Goal: Transaction & Acquisition: Purchase product/service

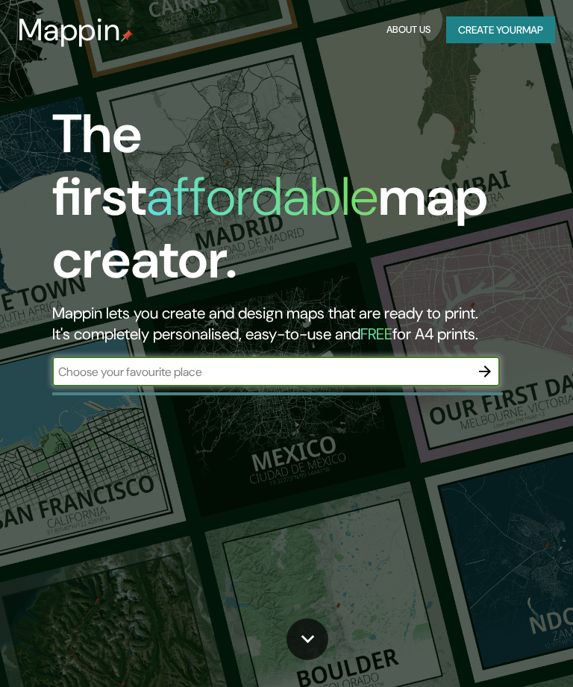
click at [489, 362] on icon "button" at bounding box center [485, 371] width 18 height 18
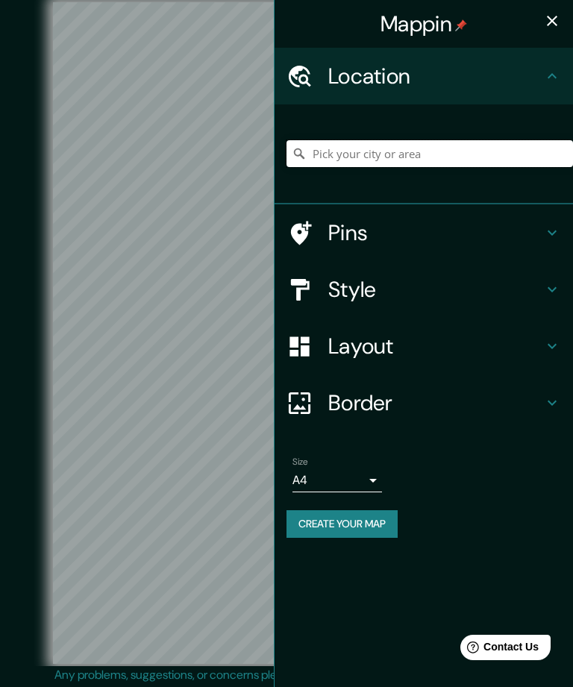
click at [411, 145] on input "Pick your city or area" at bounding box center [429, 153] width 286 height 27
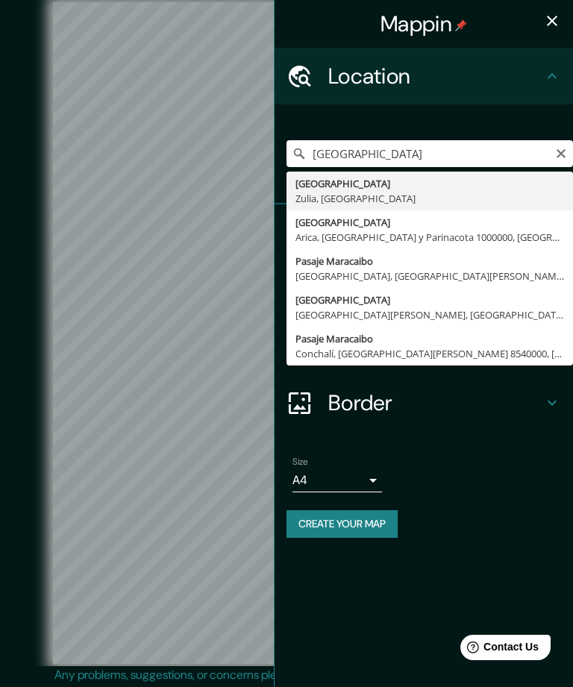
type input "[GEOGRAPHIC_DATA], [GEOGRAPHIC_DATA], [GEOGRAPHIC_DATA]"
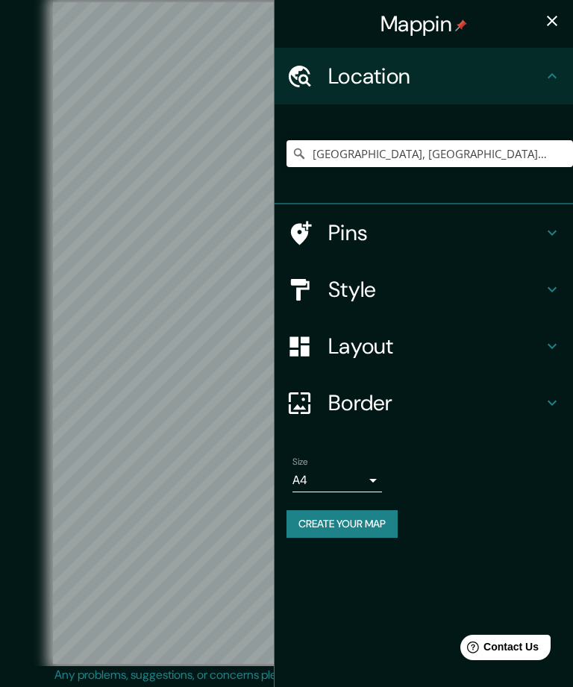
click at [429, 290] on h4 "Style" at bounding box center [435, 289] width 215 height 27
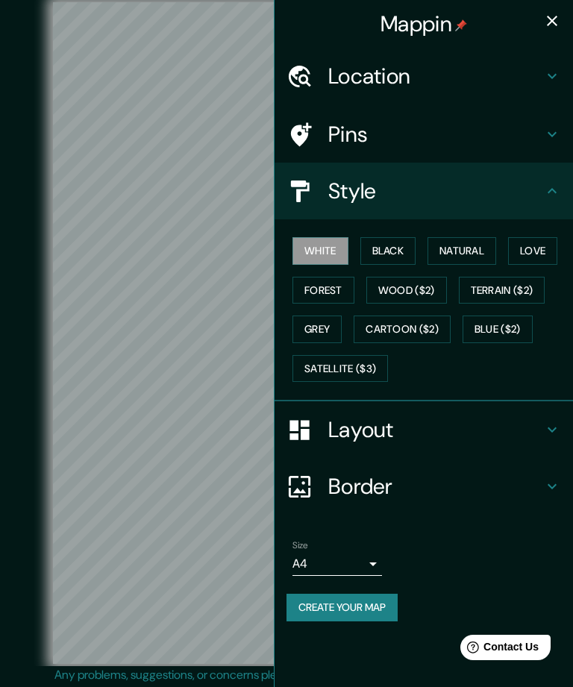
click at [397, 245] on button "Black" at bounding box center [388, 251] width 56 height 28
click at [561, 19] on button "button" at bounding box center [552, 21] width 30 height 30
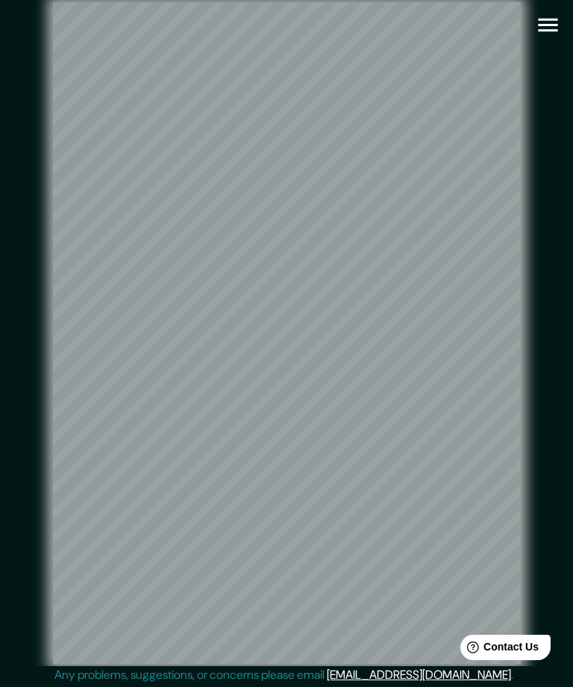
click at [550, 25] on icon "button" at bounding box center [547, 25] width 19 height 13
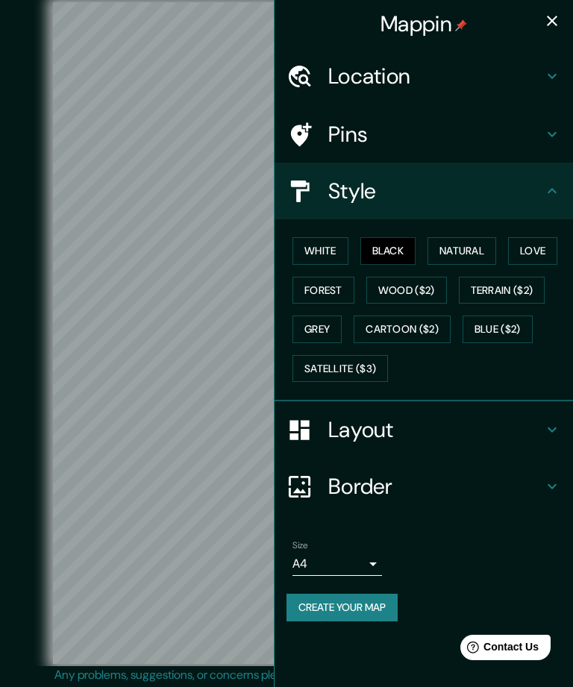
click at [365, 558] on body "Mappin Location [GEOGRAPHIC_DATA], [GEOGRAPHIC_DATA], [GEOGRAPHIC_DATA] Pins St…" at bounding box center [286, 343] width 573 height 687
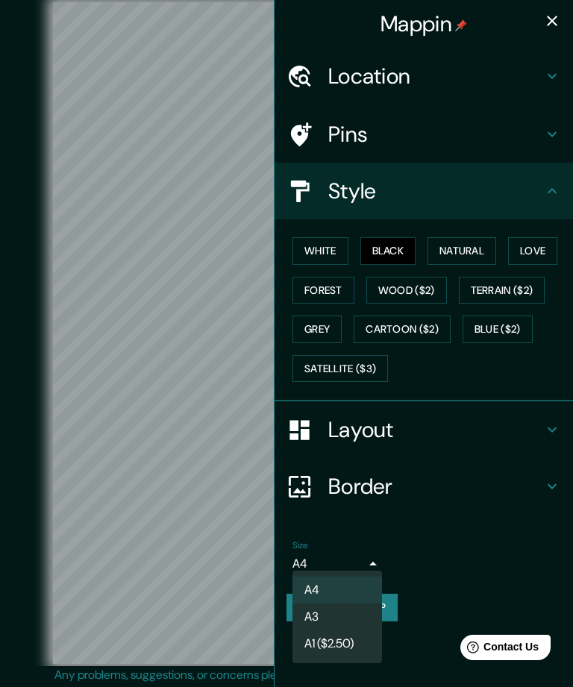
click at [340, 617] on li "A3" at bounding box center [336, 616] width 89 height 27
type input "a4"
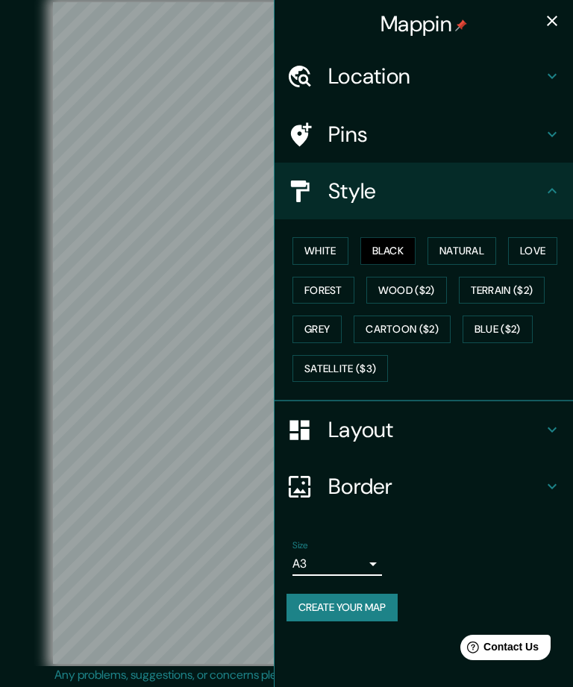
click at [558, 16] on icon "button" at bounding box center [552, 21] width 18 height 18
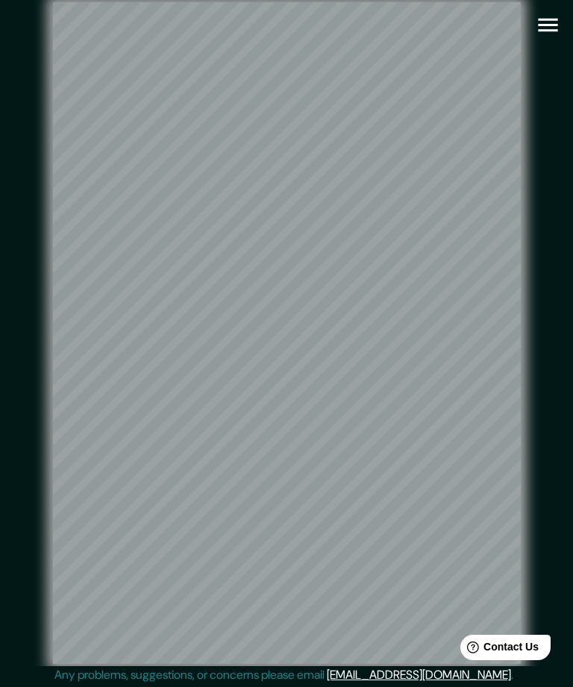
click at [559, 22] on icon "button" at bounding box center [548, 25] width 26 height 26
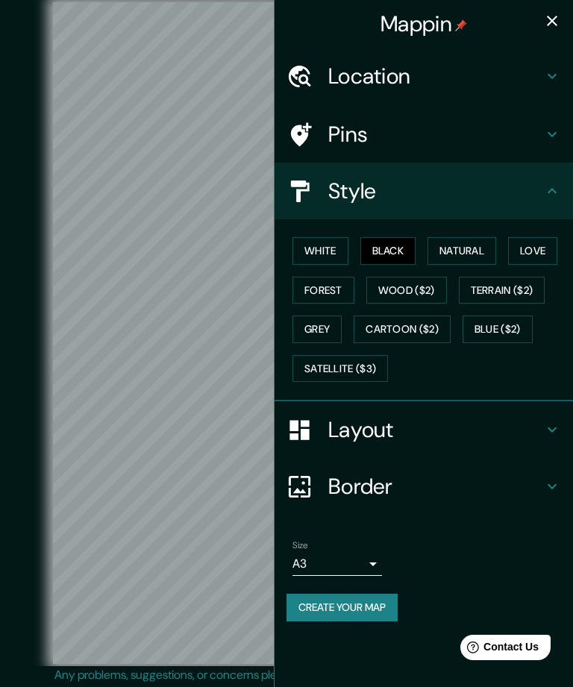
click at [477, 244] on button "Natural" at bounding box center [461, 251] width 69 height 28
click at [535, 242] on button "Love" at bounding box center [532, 251] width 49 height 28
click at [333, 280] on button "Forest" at bounding box center [323, 291] width 62 height 28
click at [393, 251] on button "Black" at bounding box center [388, 251] width 56 height 28
click at [556, 23] on icon "button" at bounding box center [552, 21] width 18 height 18
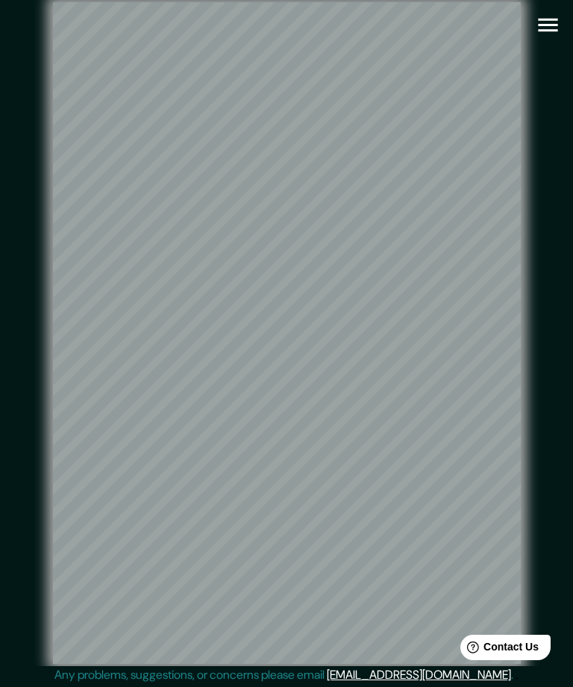
click at [548, 24] on icon "button" at bounding box center [548, 25] width 26 height 26
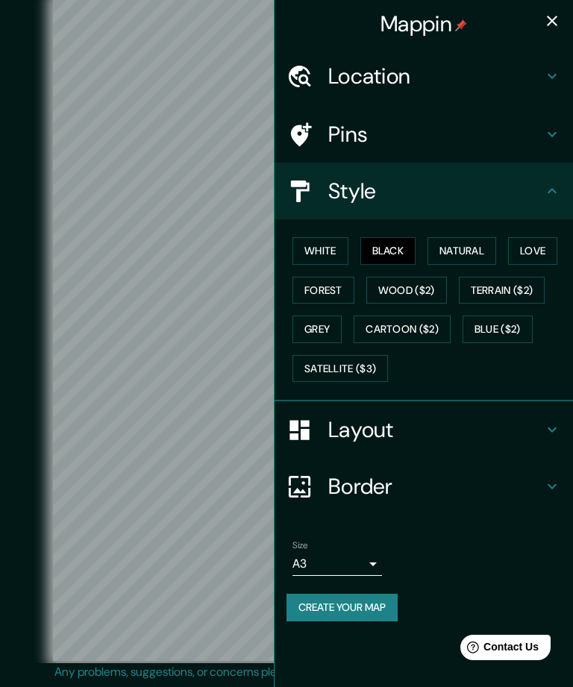
scroll to position [46, 0]
click at [497, 488] on h4 "Border" at bounding box center [435, 486] width 215 height 27
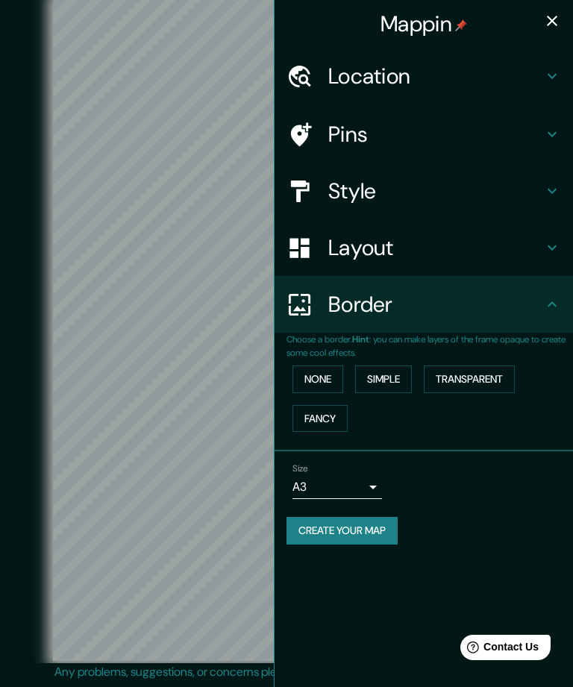
click at [329, 375] on button "None" at bounding box center [317, 379] width 51 height 28
click at [388, 368] on button "Simple" at bounding box center [383, 379] width 57 height 28
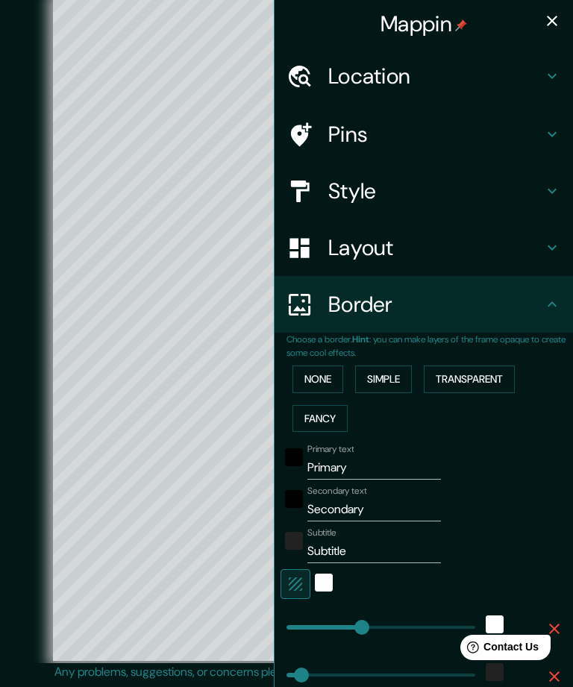
click at [487, 373] on button "Transparent" at bounding box center [469, 379] width 91 height 28
click at [333, 409] on button "Fancy" at bounding box center [319, 419] width 55 height 28
click at [301, 373] on button "None" at bounding box center [317, 379] width 51 height 28
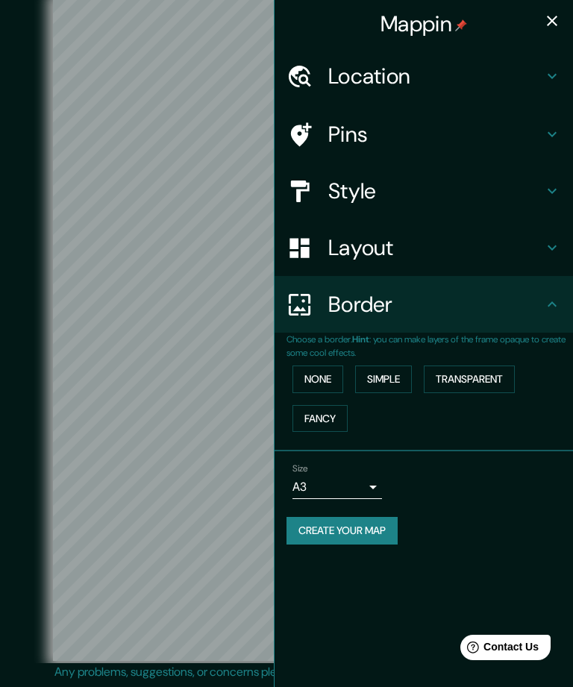
click at [535, 298] on h4 "Border" at bounding box center [435, 304] width 215 height 27
click at [523, 259] on div "Layout" at bounding box center [423, 247] width 298 height 57
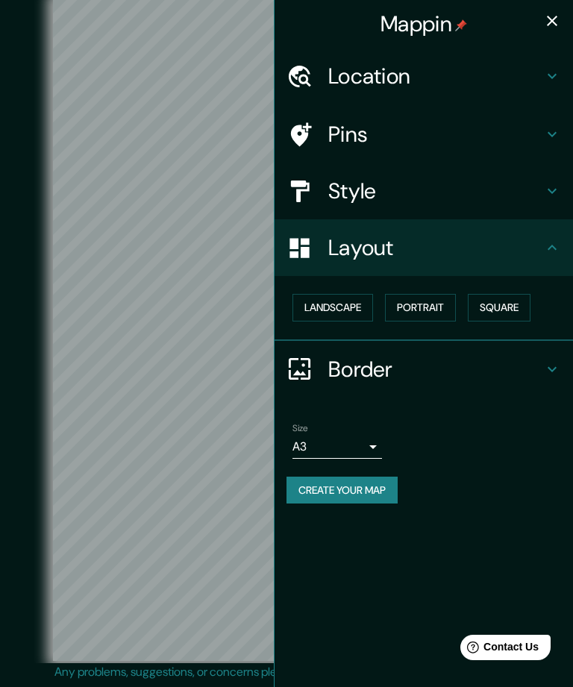
click at [353, 300] on button "Landscape" at bounding box center [332, 308] width 81 height 28
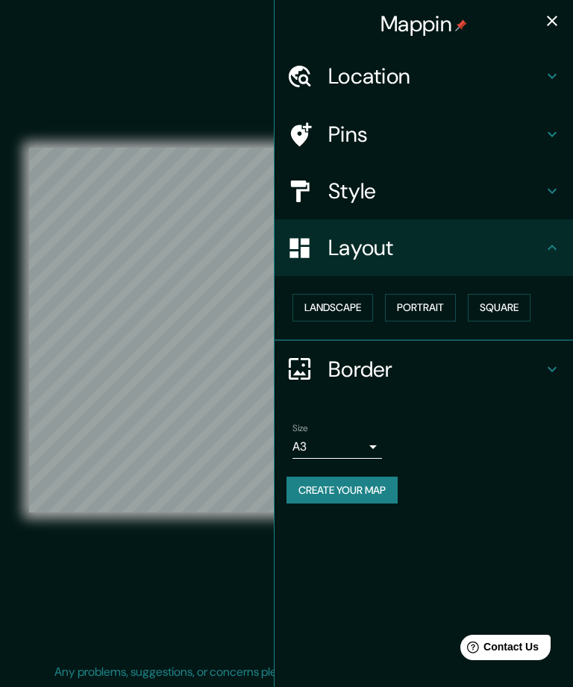
click at [548, 248] on icon at bounding box center [551, 247] width 9 height 5
click at [561, 22] on button "button" at bounding box center [552, 21] width 30 height 30
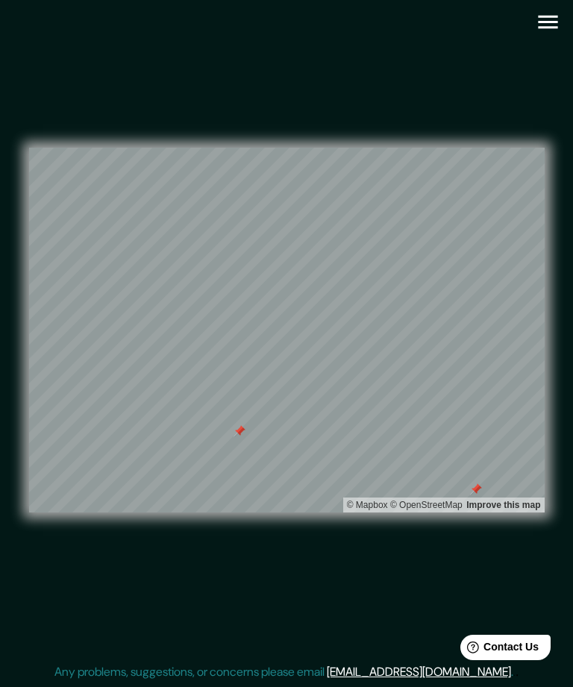
click at [520, 89] on div "© Mapbox © OpenStreetMap Improve this map" at bounding box center [285, 330] width 515 height 618
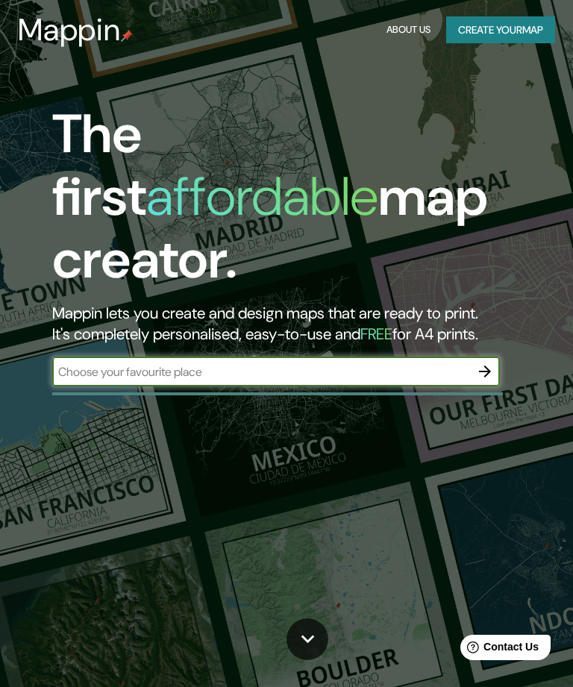
click at [484, 362] on icon "button" at bounding box center [485, 371] width 18 height 18
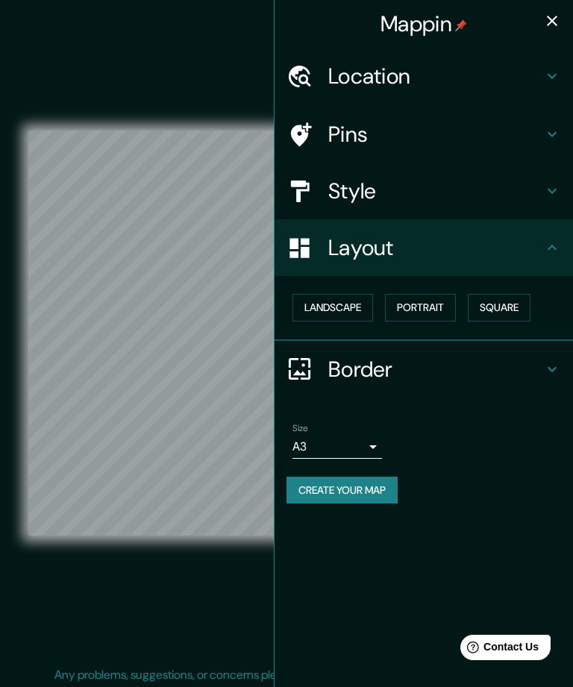
click at [539, 248] on h4 "Layout" at bounding box center [435, 247] width 215 height 27
click at [440, 305] on button "Portrait" at bounding box center [420, 308] width 71 height 28
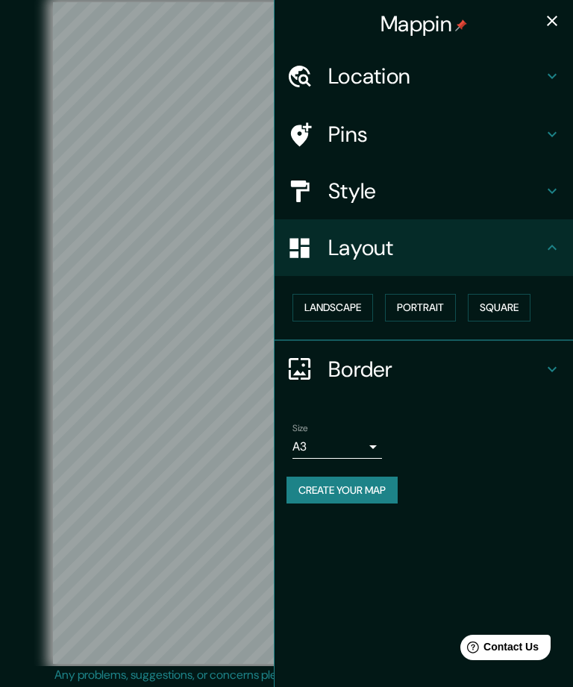
click at [518, 295] on button "Square" at bounding box center [499, 308] width 63 height 28
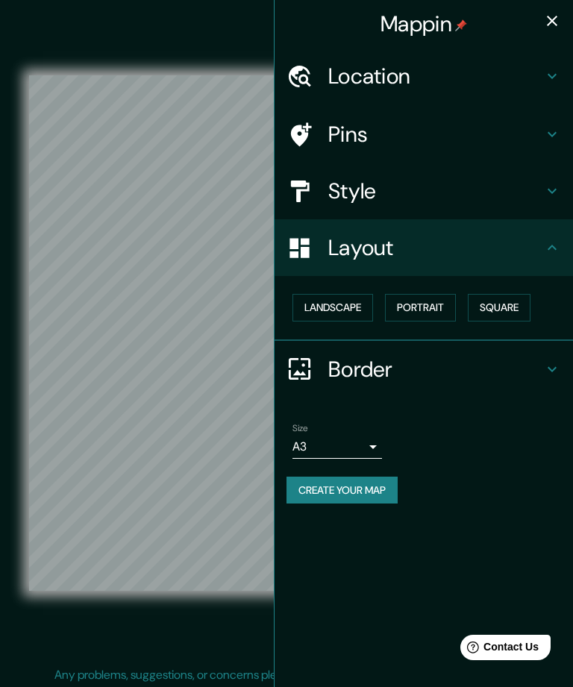
click at [359, 306] on button "Landscape" at bounding box center [332, 308] width 81 height 28
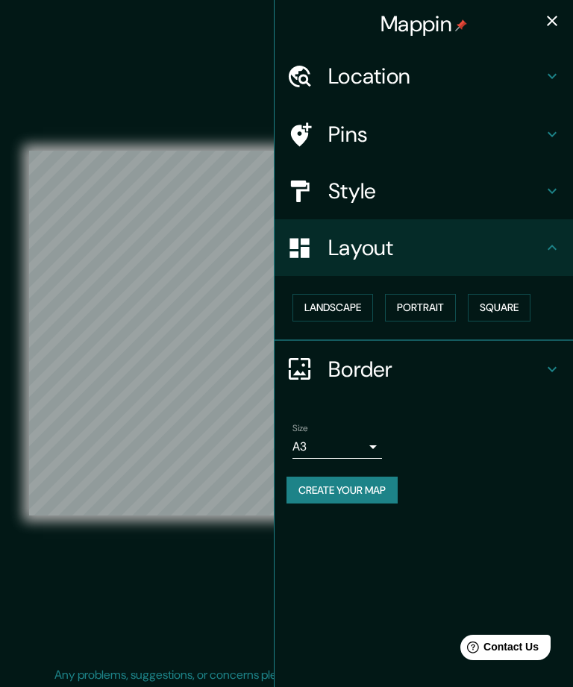
click at [549, 18] on icon "button" at bounding box center [552, 21] width 10 height 10
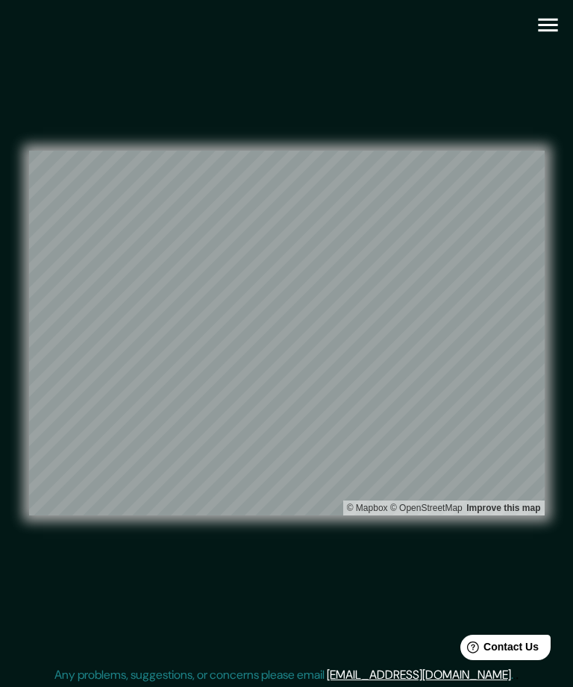
click at [558, 19] on icon "button" at bounding box center [548, 25] width 26 height 26
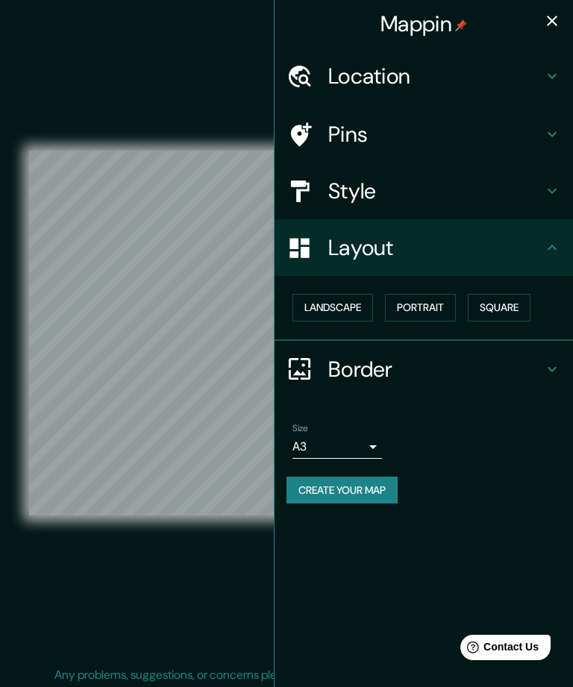
click at [556, 19] on icon "button" at bounding box center [552, 21] width 18 height 18
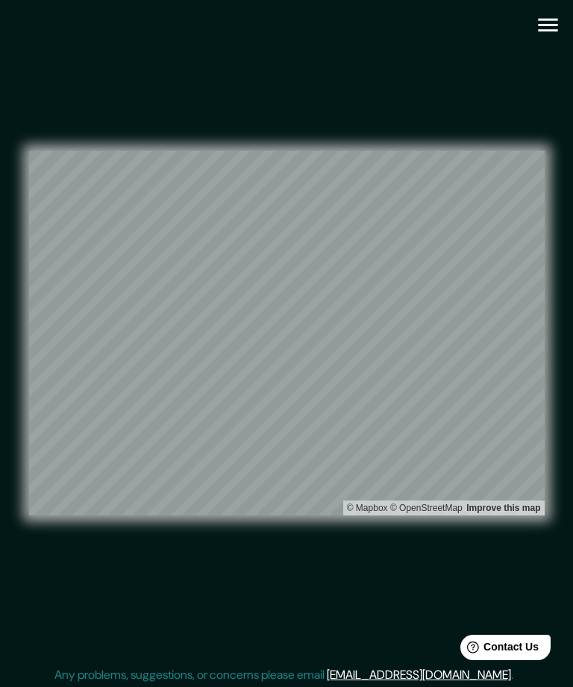
click at [558, 19] on icon "button" at bounding box center [548, 25] width 26 height 26
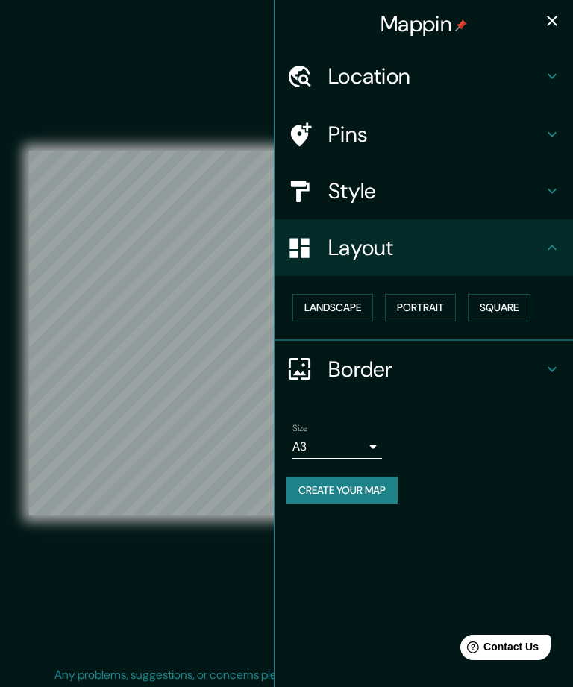
click at [440, 65] on h4 "Location" at bounding box center [435, 76] width 215 height 27
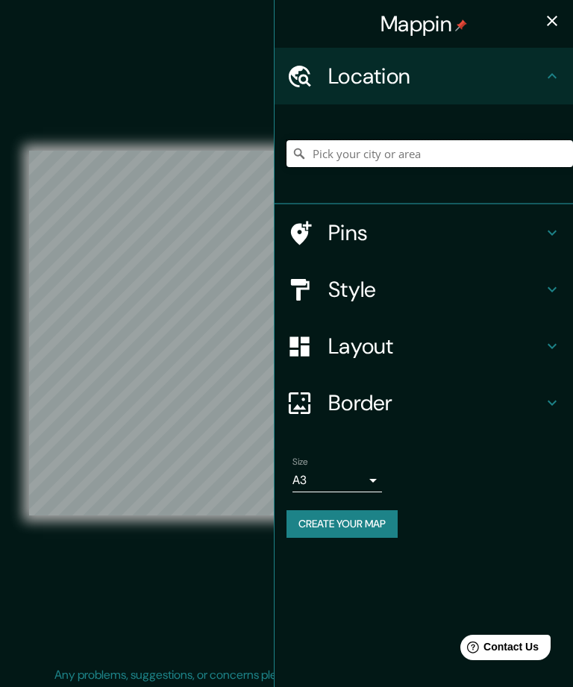
click at [432, 148] on input "Pick your city or area" at bounding box center [429, 153] width 286 height 27
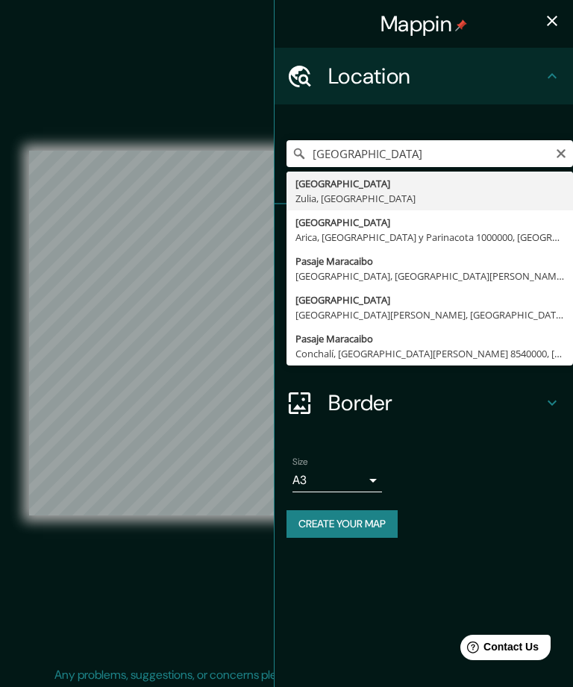
type input "[GEOGRAPHIC_DATA], [GEOGRAPHIC_DATA], [GEOGRAPHIC_DATA]"
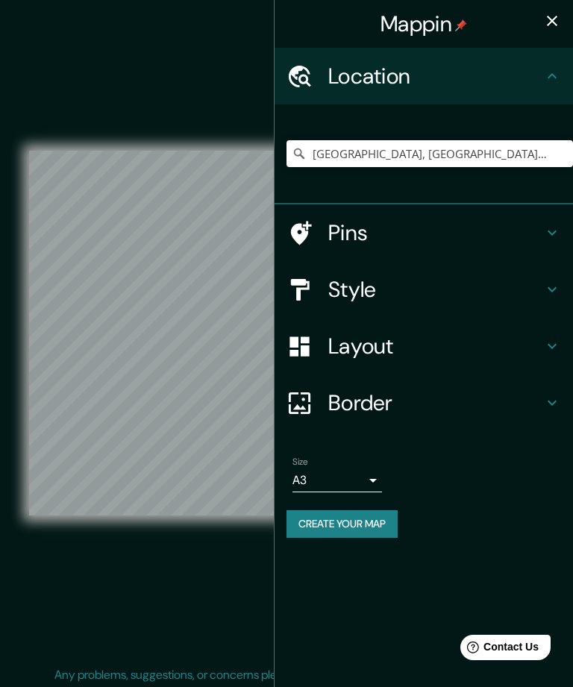
click at [548, 25] on icon "button" at bounding box center [552, 21] width 10 height 10
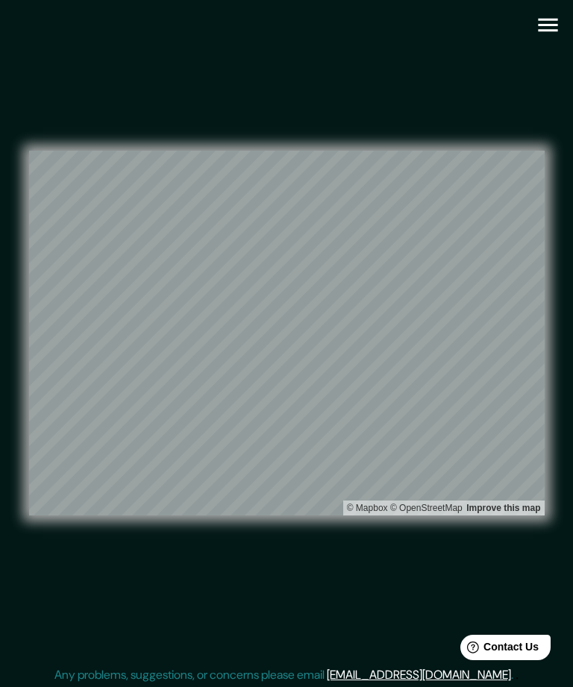
click at [538, 33] on icon "button" at bounding box center [548, 25] width 26 height 26
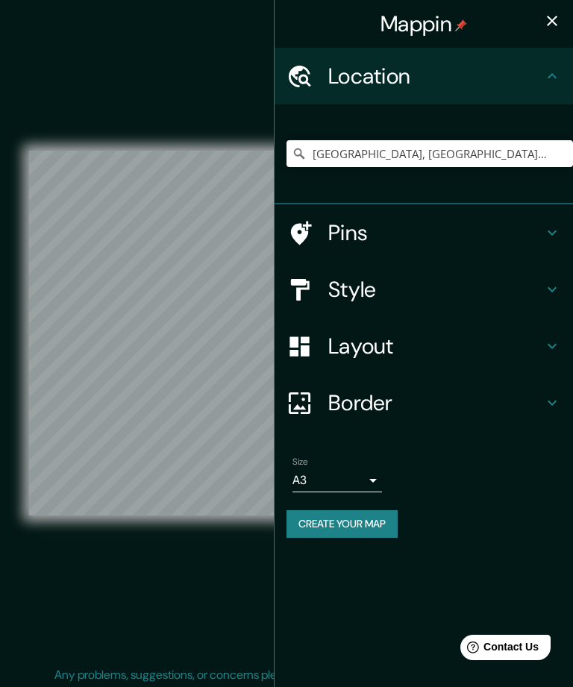
click at [373, 516] on button "Create your map" at bounding box center [341, 524] width 111 height 28
click at [558, 26] on icon "button" at bounding box center [552, 21] width 18 height 18
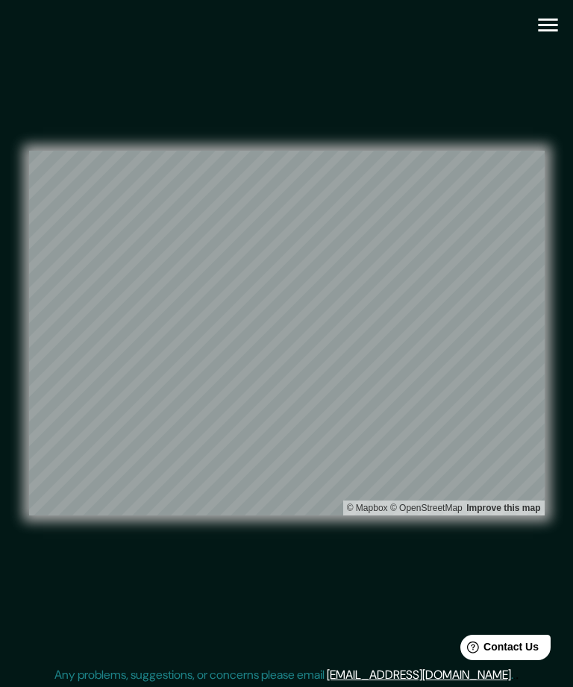
click at [550, 22] on icon "button" at bounding box center [548, 25] width 26 height 26
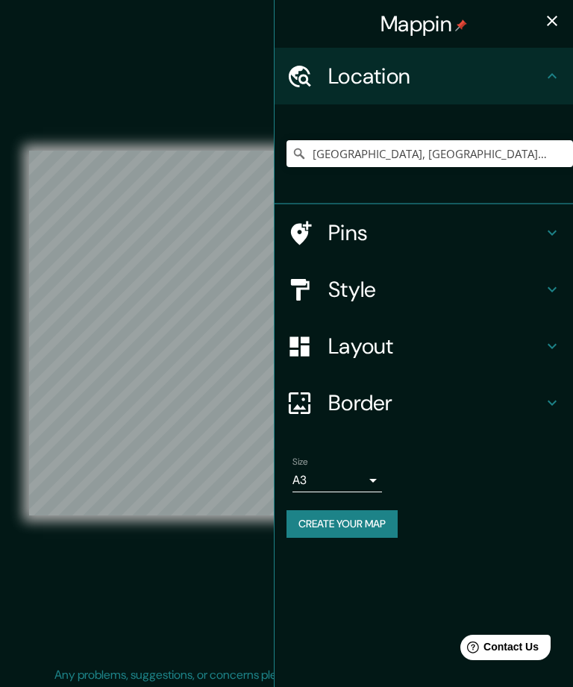
click at [367, 518] on button "Create your map" at bounding box center [341, 524] width 111 height 28
click at [353, 514] on button "Create your map" at bounding box center [341, 524] width 111 height 28
click at [552, 16] on icon "button" at bounding box center [552, 21] width 18 height 18
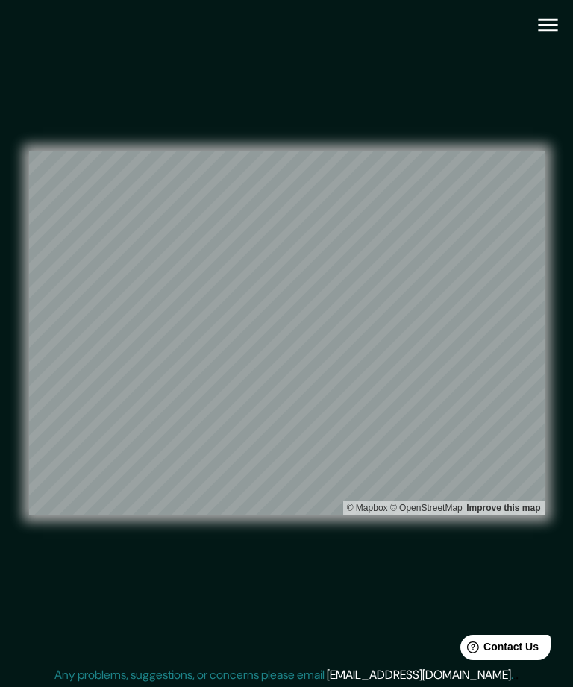
click at [551, 29] on icon "button" at bounding box center [548, 25] width 26 height 26
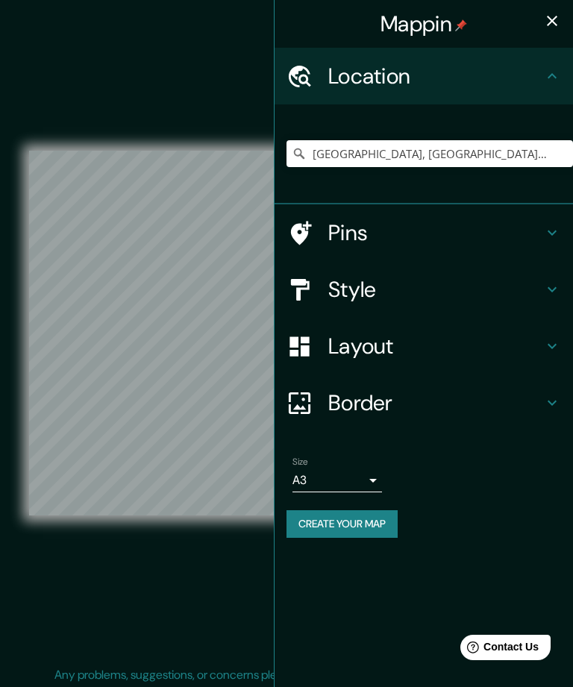
click at [543, 75] on icon at bounding box center [552, 76] width 18 height 18
click at [548, 27] on icon "button" at bounding box center [552, 21] width 18 height 18
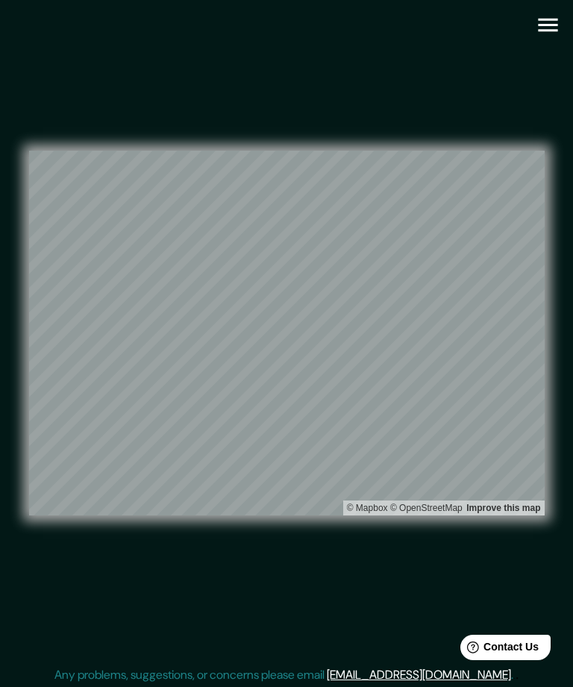
click at [555, 25] on icon "button" at bounding box center [547, 25] width 19 height 13
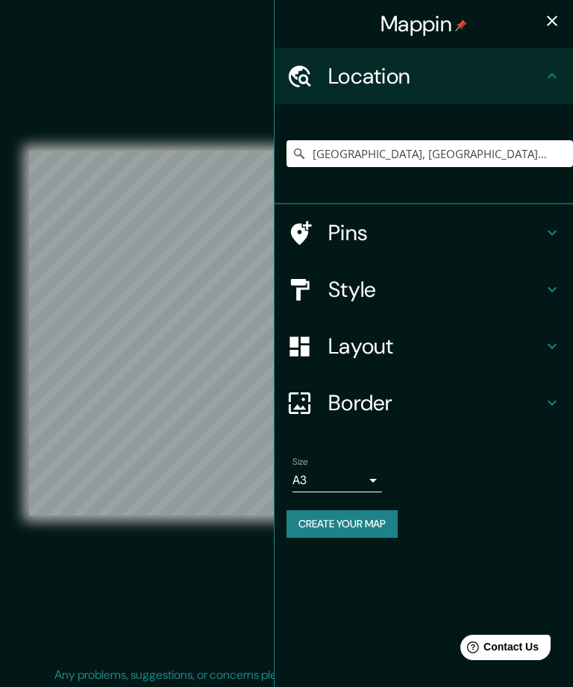
scroll to position [46, 0]
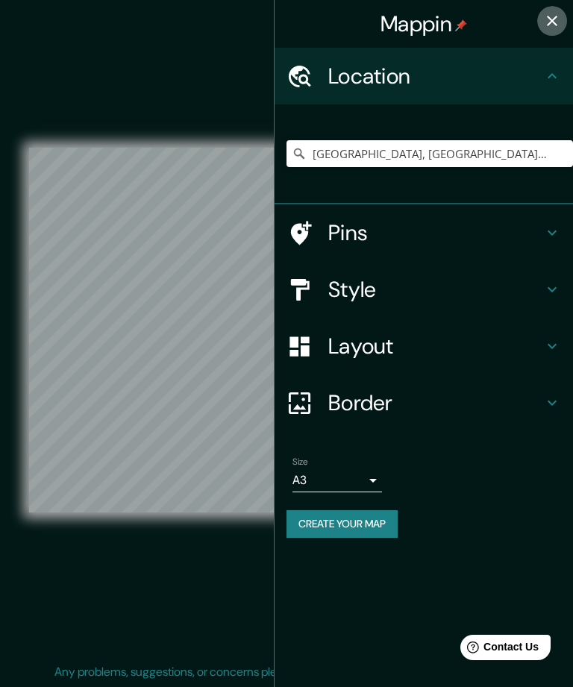
click at [551, 21] on icon "button" at bounding box center [552, 21] width 10 height 10
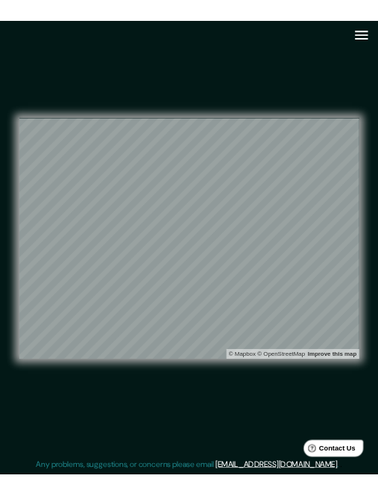
scroll to position [0, 0]
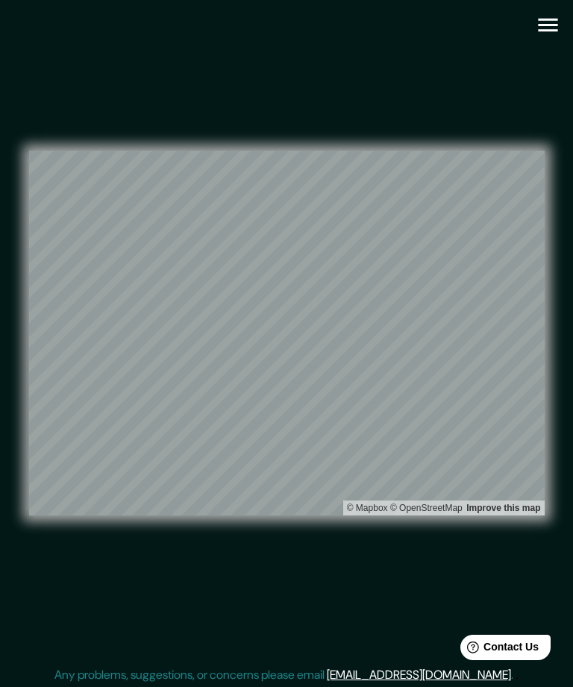
click at [557, 19] on icon "button" at bounding box center [547, 25] width 19 height 13
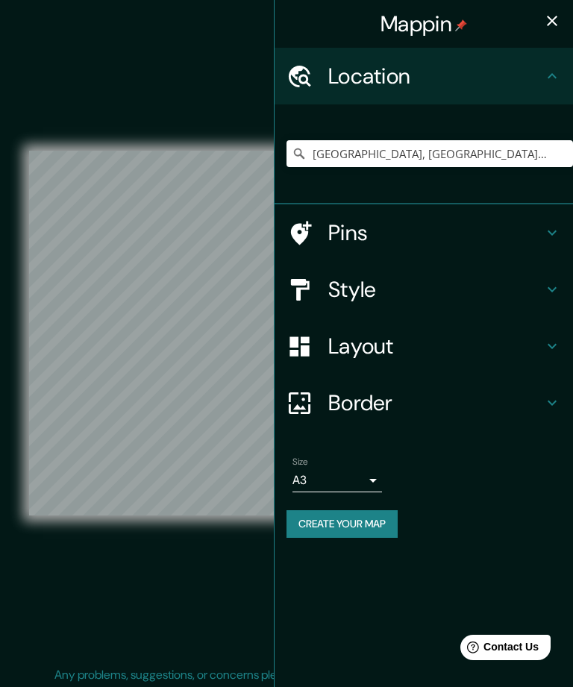
click at [371, 517] on button "Create your map" at bounding box center [341, 524] width 111 height 28
click at [370, 468] on body "Mappin Location [GEOGRAPHIC_DATA], [GEOGRAPHIC_DATA], [GEOGRAPHIC_DATA] Pins St…" at bounding box center [286, 343] width 573 height 687
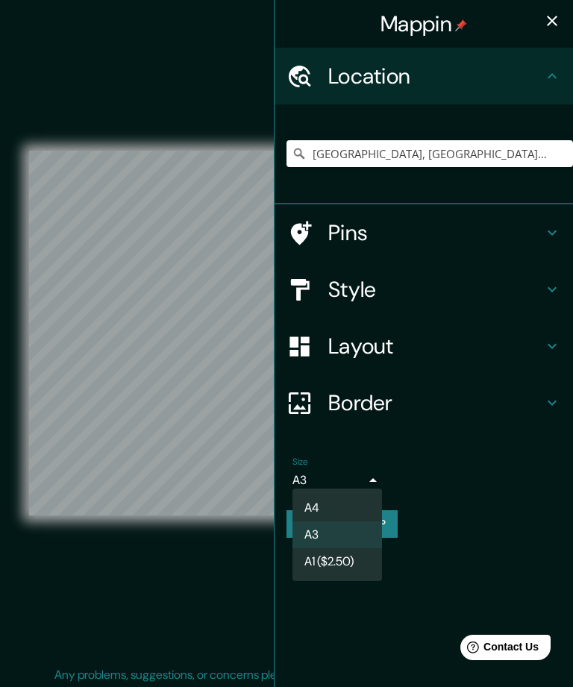
click at [356, 503] on li "A4" at bounding box center [336, 507] width 89 height 27
type input "single"
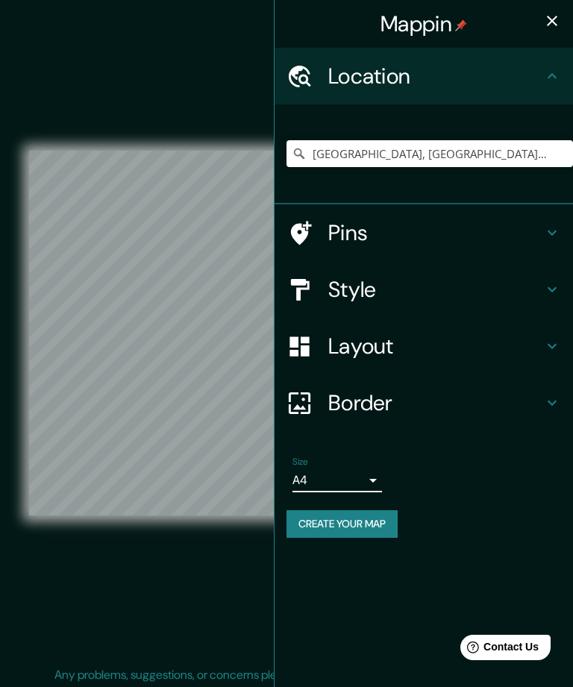
click at [371, 520] on button "Create your map" at bounding box center [341, 524] width 111 height 28
